Goal: Task Accomplishment & Management: Use online tool/utility

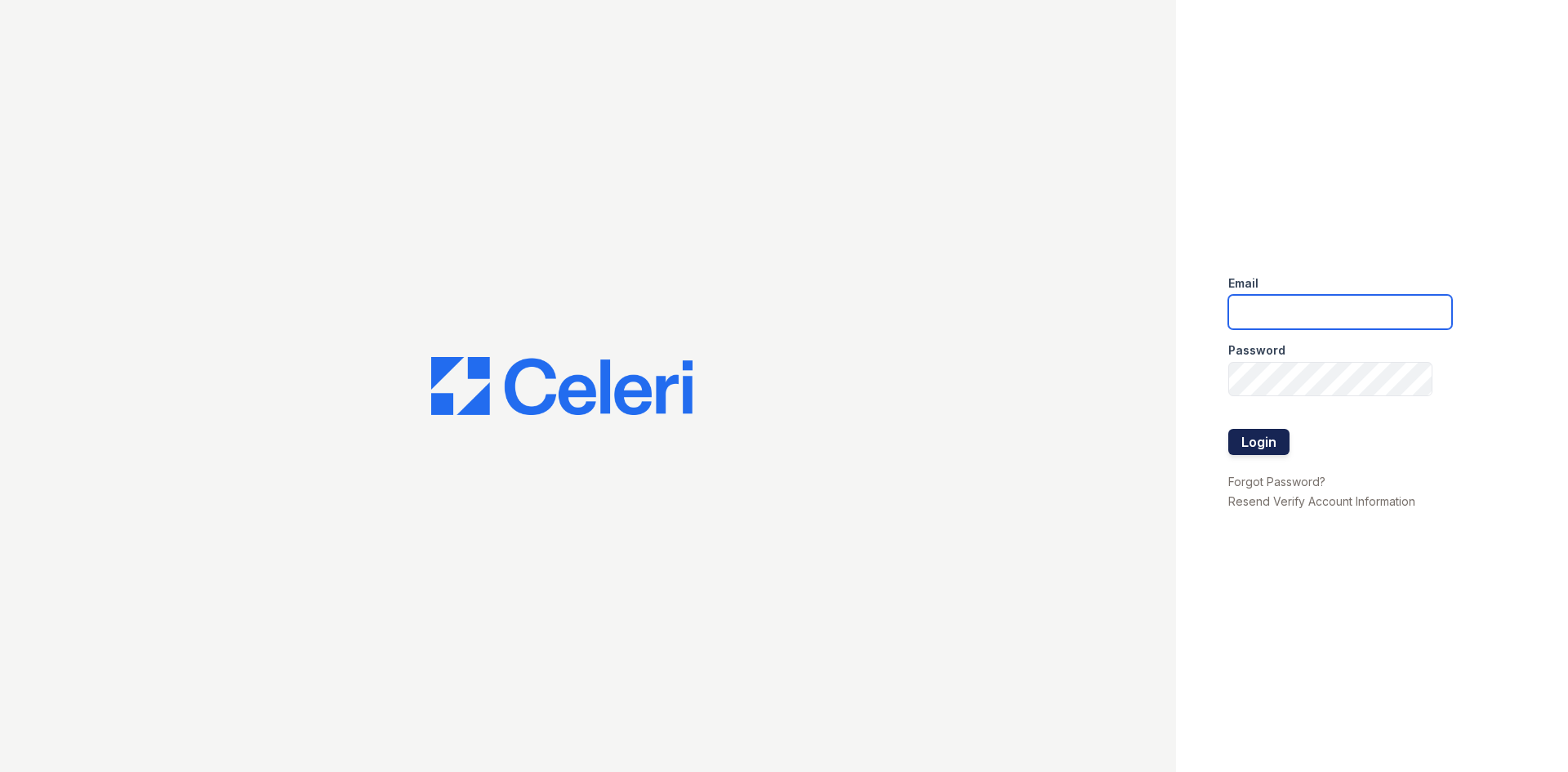
type input "[DOMAIN_NAME][EMAIL_ADDRESS][DOMAIN_NAME]"
click at [1251, 436] on button "Login" at bounding box center [1259, 441] width 61 height 26
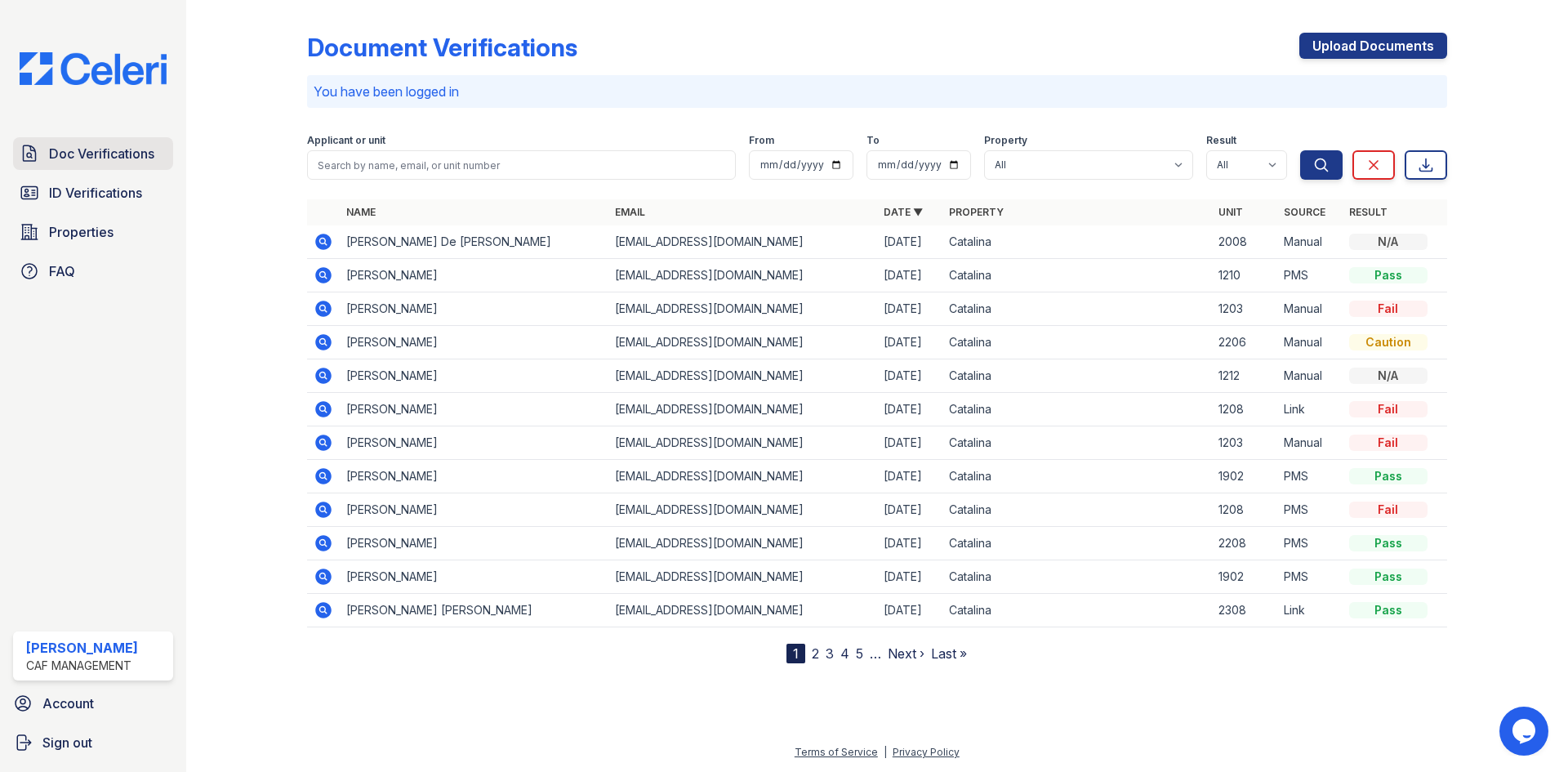
click at [100, 150] on span "Doc Verifications" at bounding box center [102, 154] width 106 height 20
